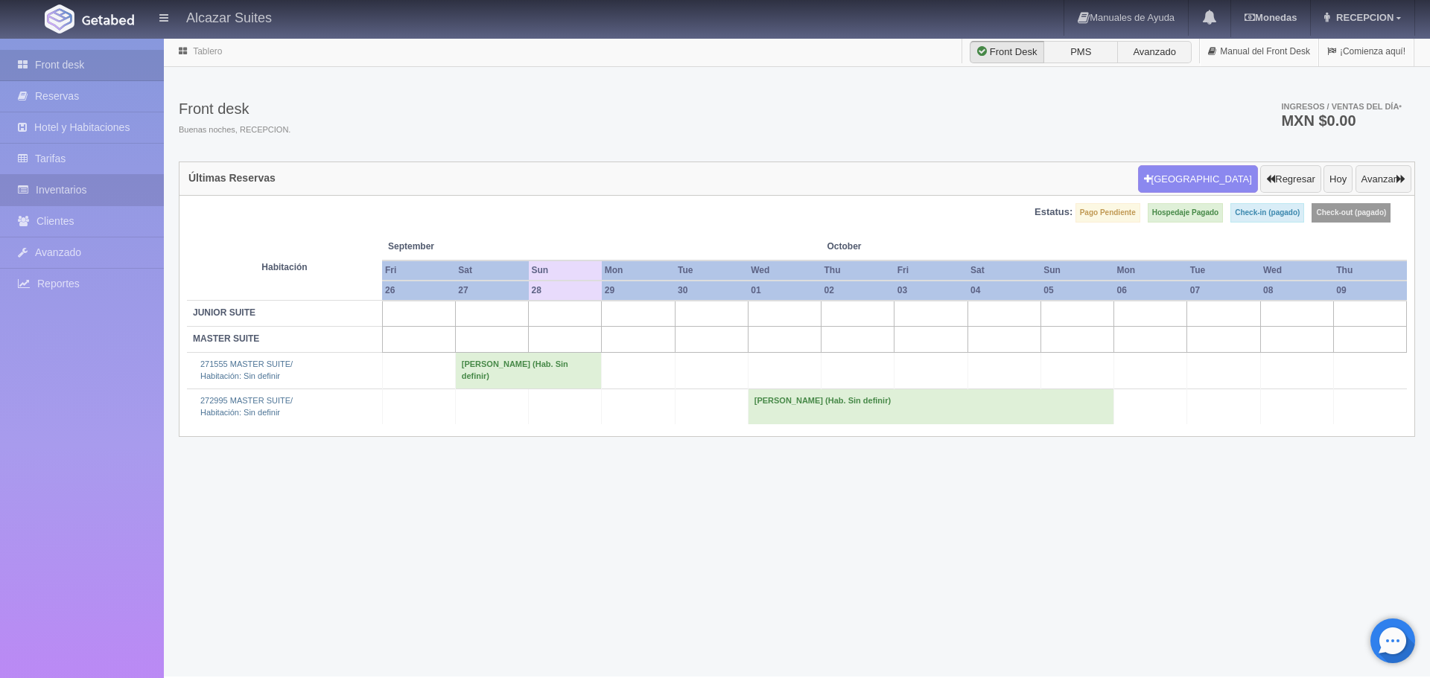
click at [83, 191] on link "Inventarios" at bounding box center [82, 190] width 164 height 31
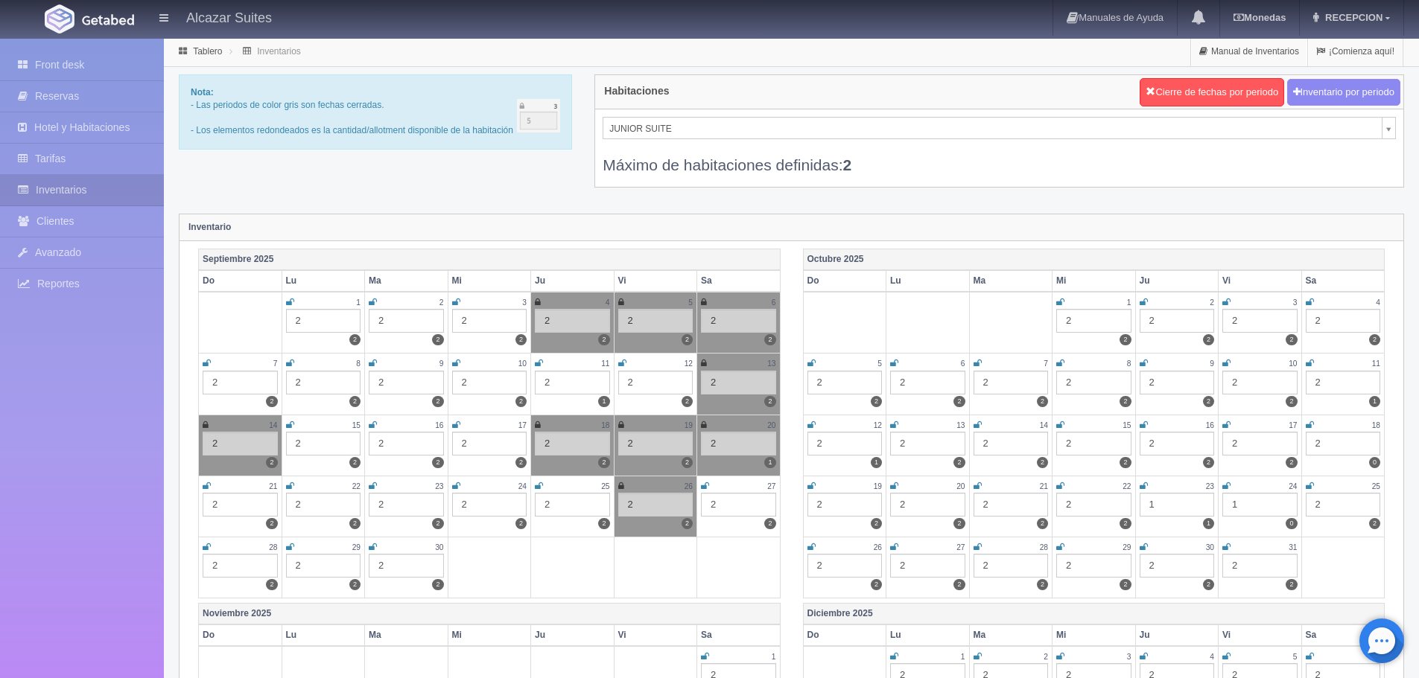
click at [715, 508] on div "2" at bounding box center [738, 505] width 75 height 24
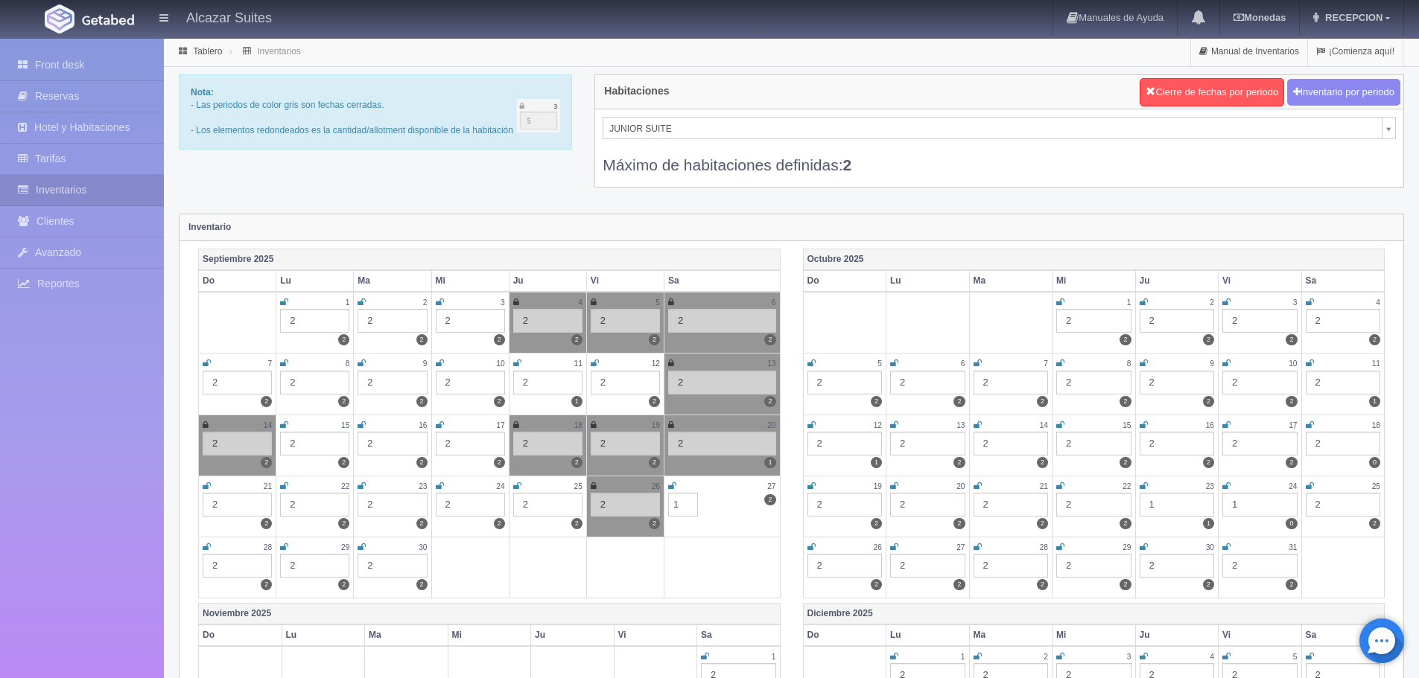
type input "1"
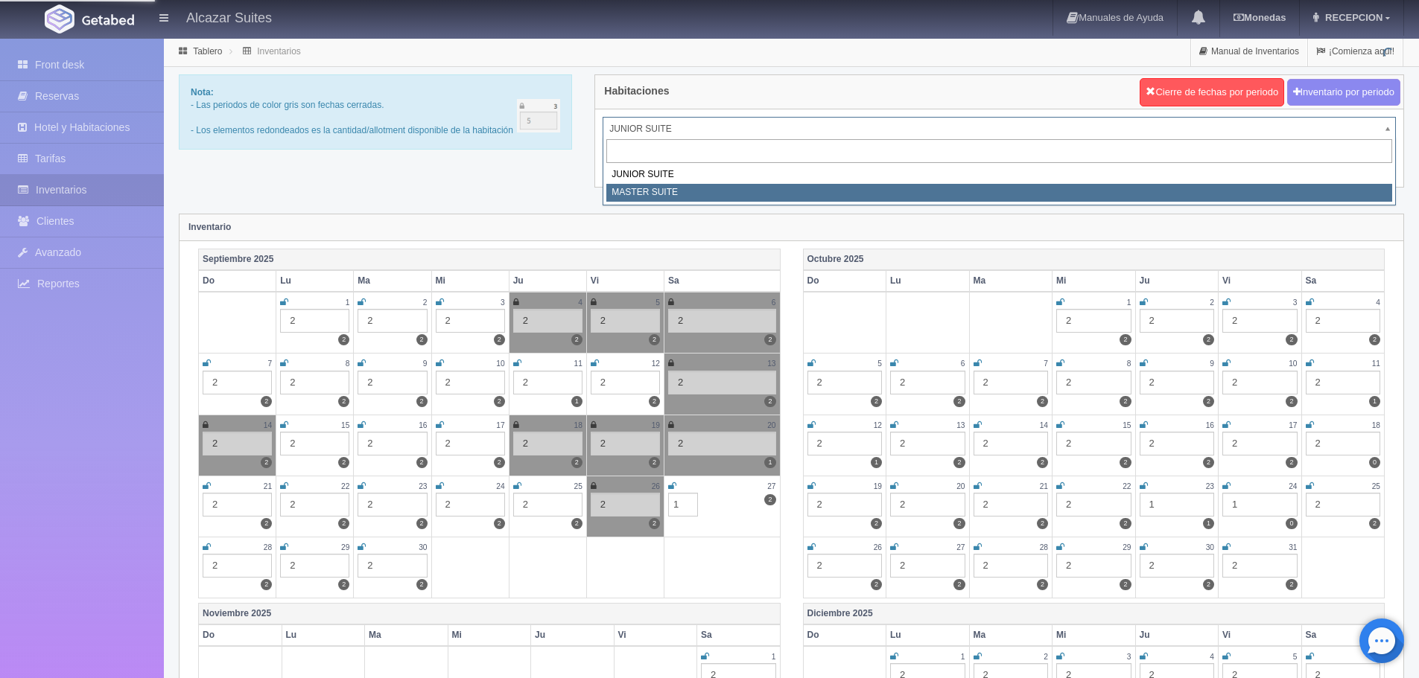
select select "305"
